Goal: Check status: Check status

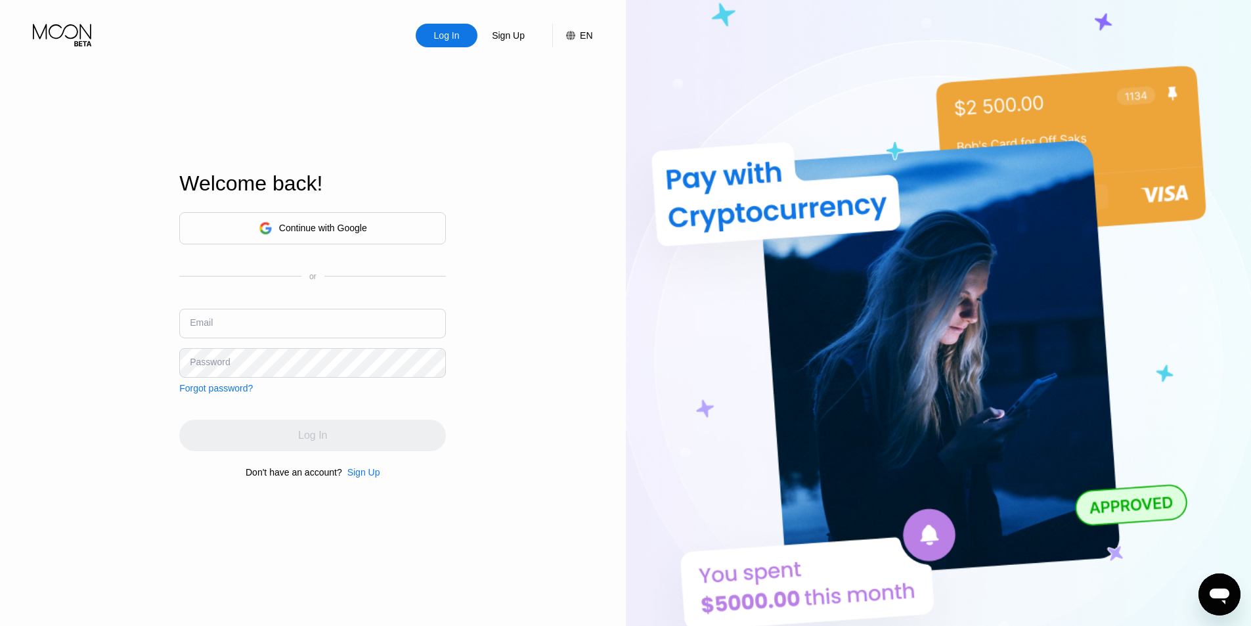
click at [378, 233] on div "Continue with Google" at bounding box center [312, 228] width 267 height 32
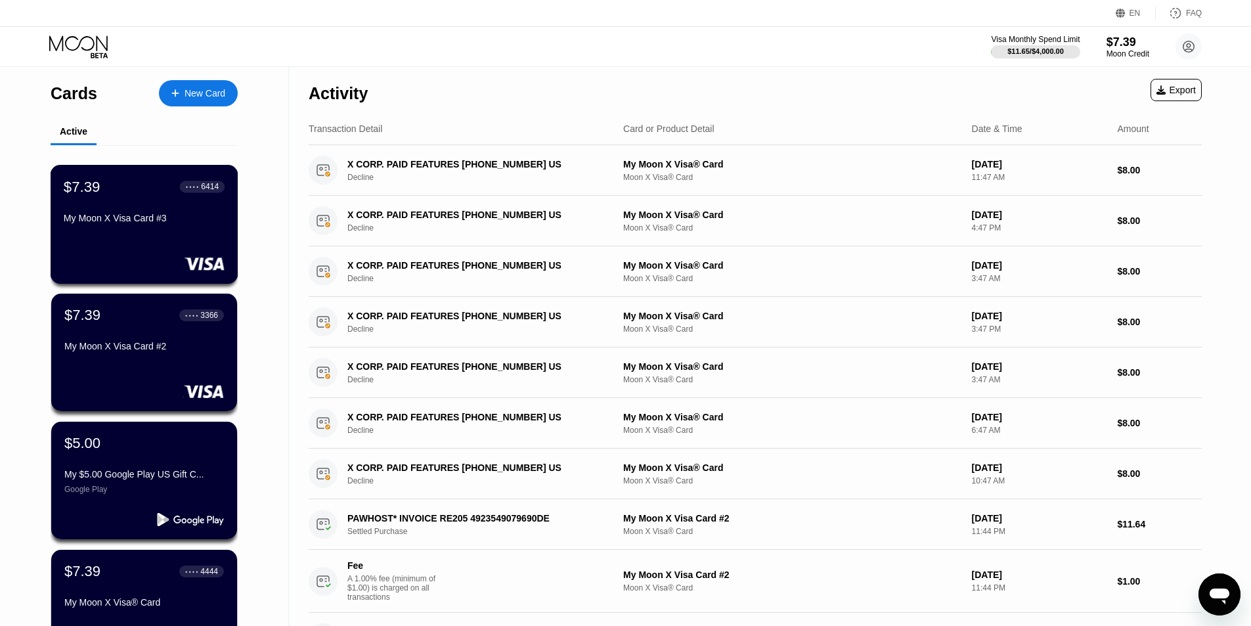
click at [151, 228] on div "My Moon X Visa Card #3" at bounding box center [144, 221] width 161 height 16
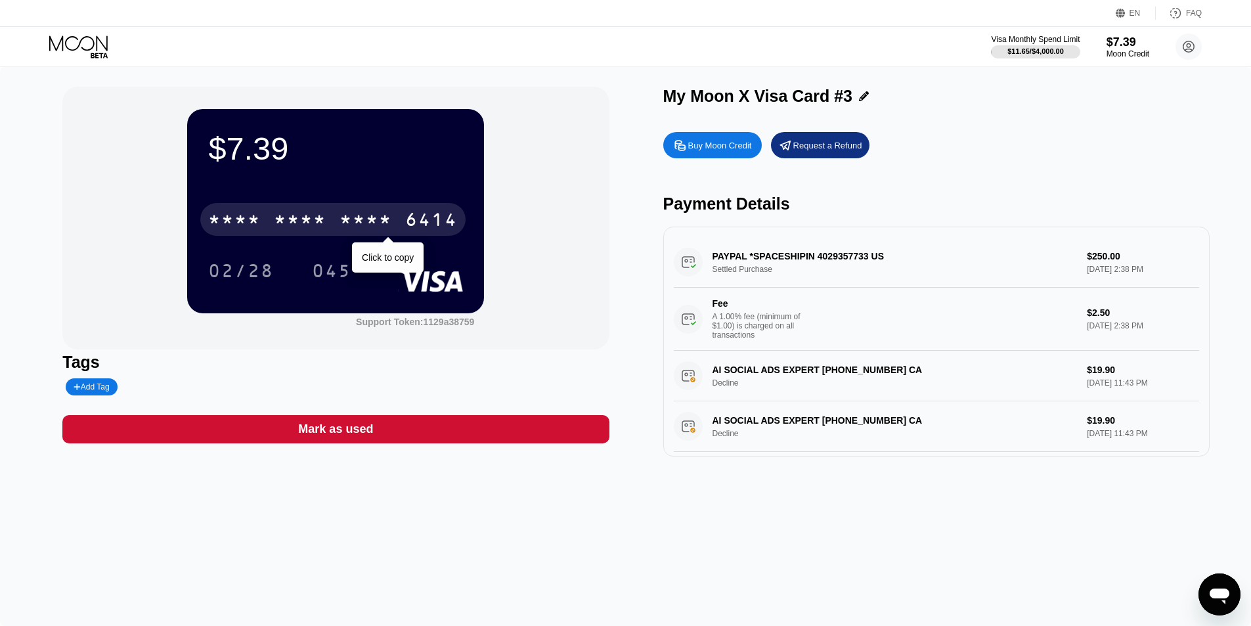
click at [426, 223] on div "6414" at bounding box center [431, 221] width 53 height 21
